Goal: Navigation & Orientation: Find specific page/section

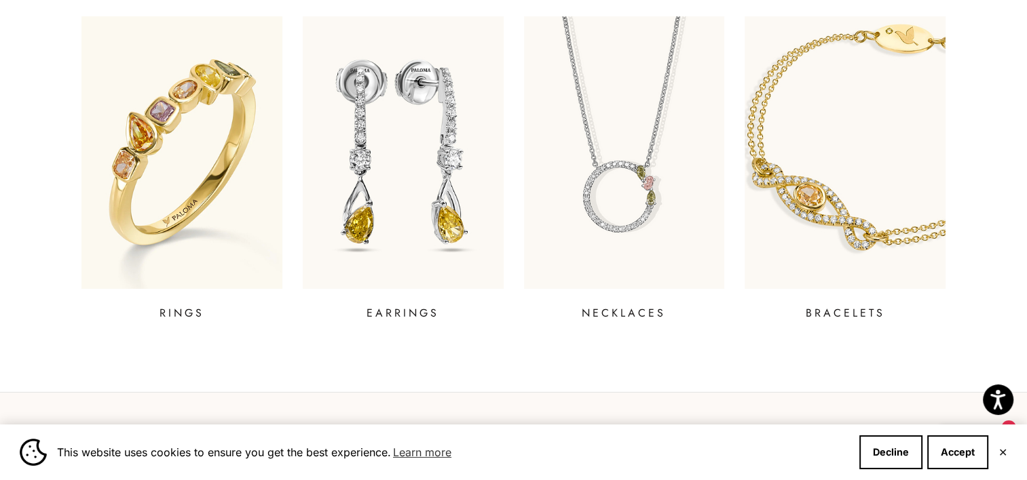
scroll to position [579, 0]
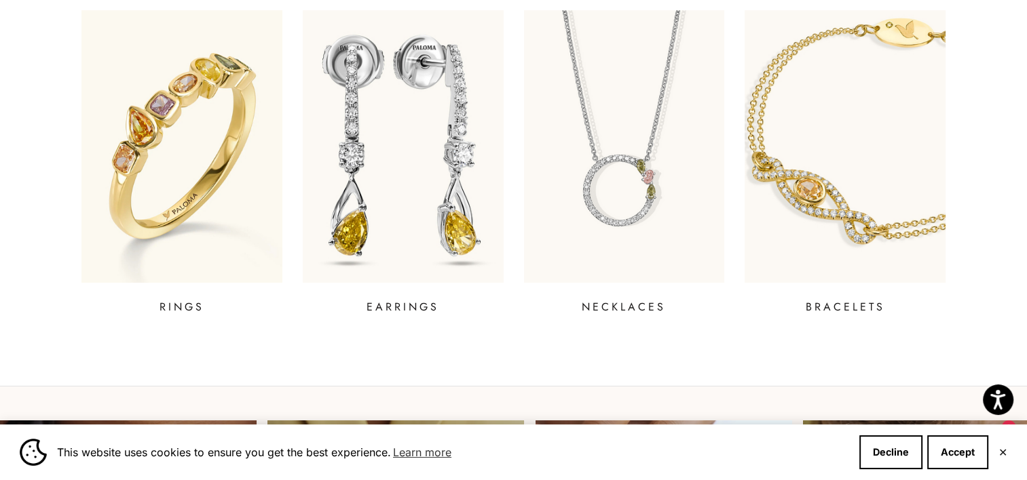
click at [404, 126] on img at bounding box center [402, 146] width 241 height 327
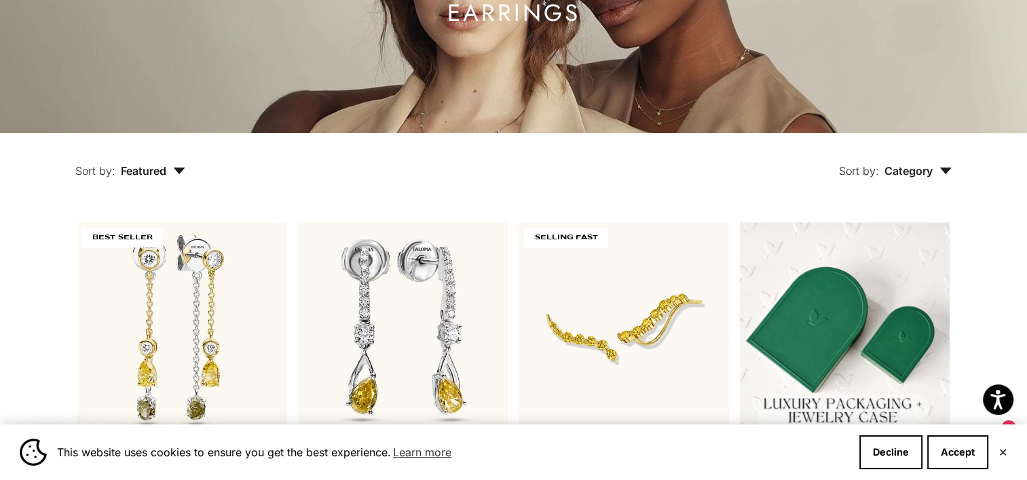
scroll to position [126, 0]
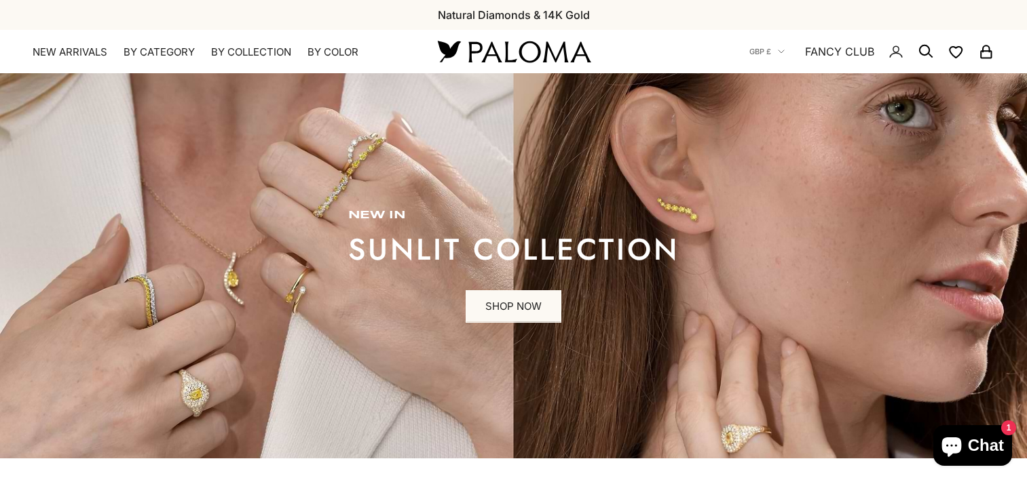
drag, startPoint x: 0, startPoint y: 0, endPoint x: 178, endPoint y: 307, distance: 355.5
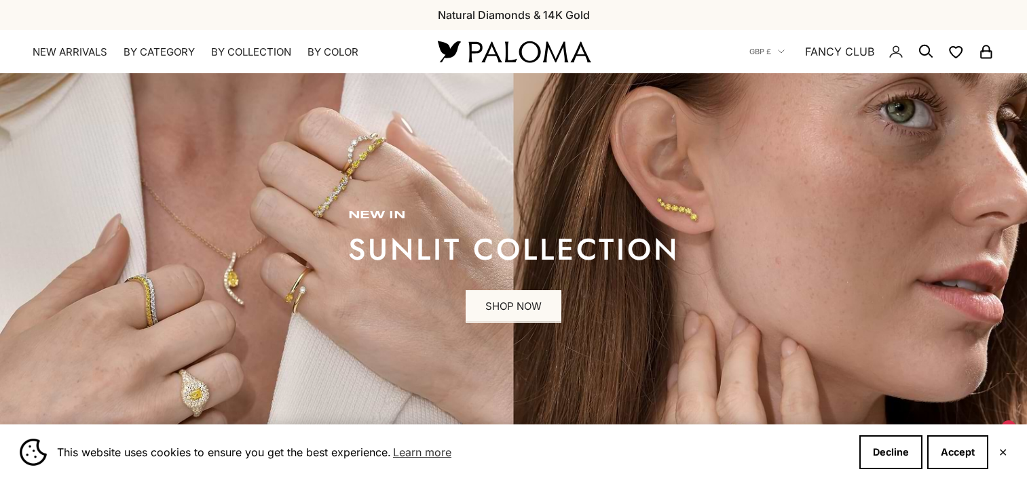
scroll to position [579, 0]
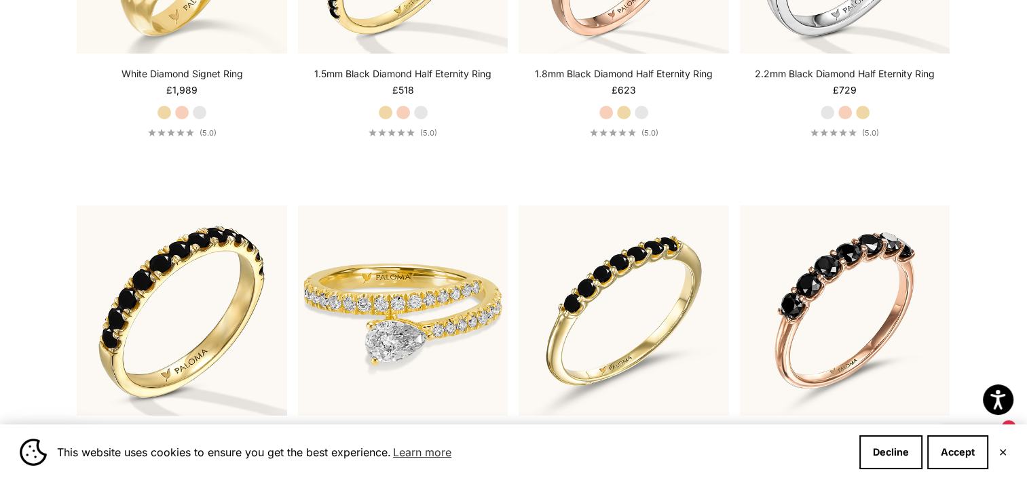
scroll to position [5321, 0]
